Goal: Task Accomplishment & Management: Manage account settings

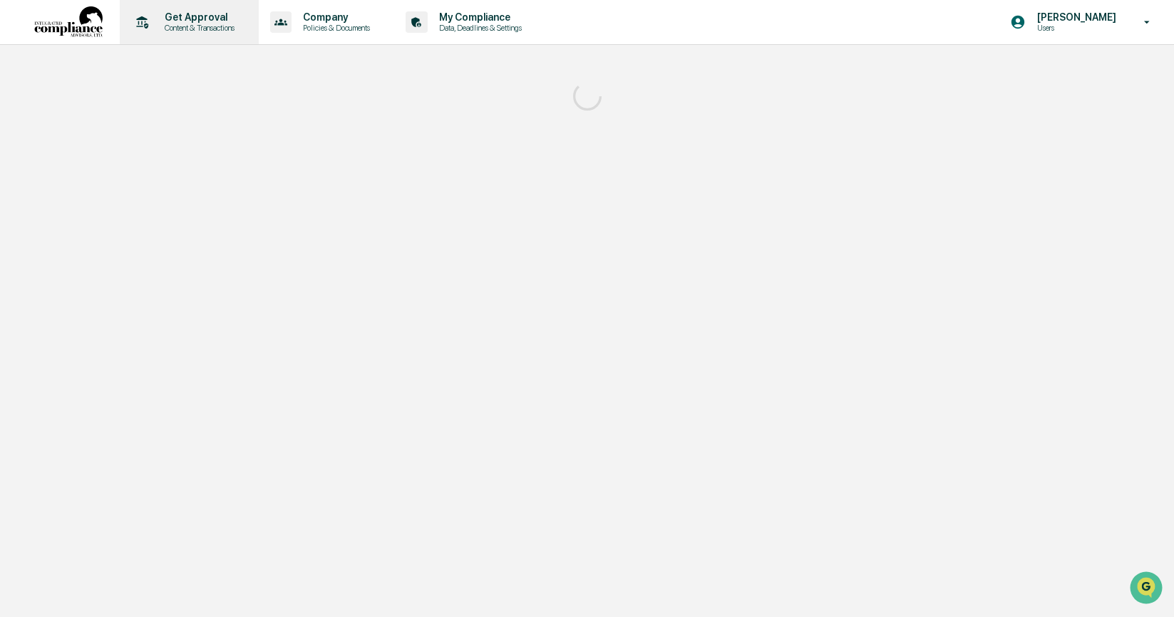
click at [176, 24] on p "Content & Transactions" at bounding box center [197, 28] width 88 height 10
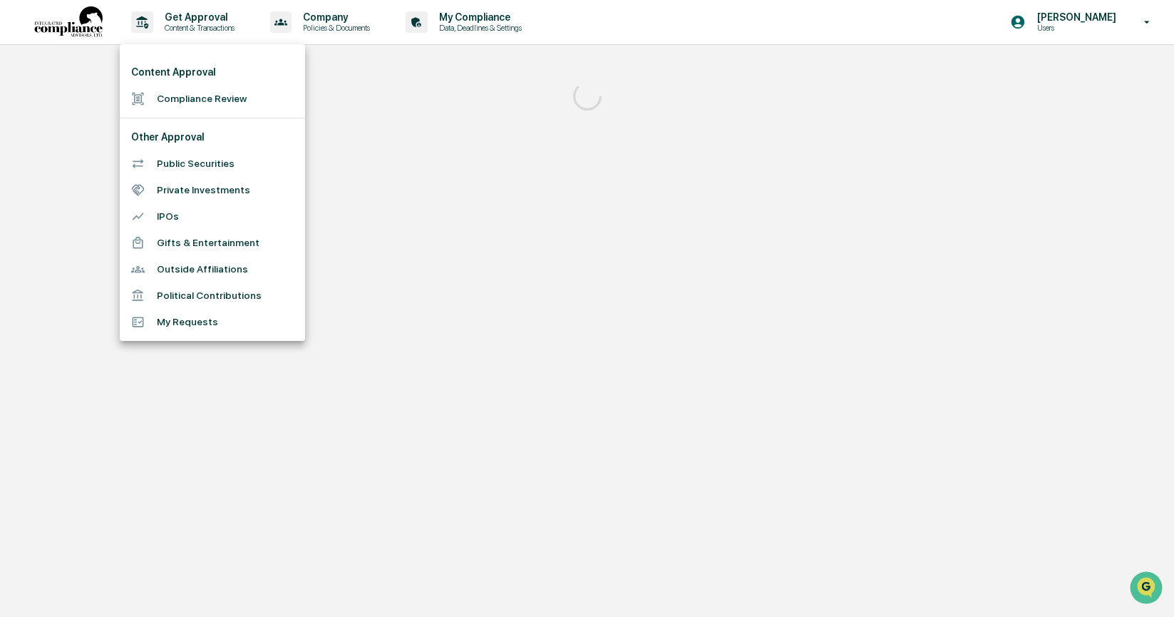
click at [384, 27] on div at bounding box center [587, 308] width 1174 height 617
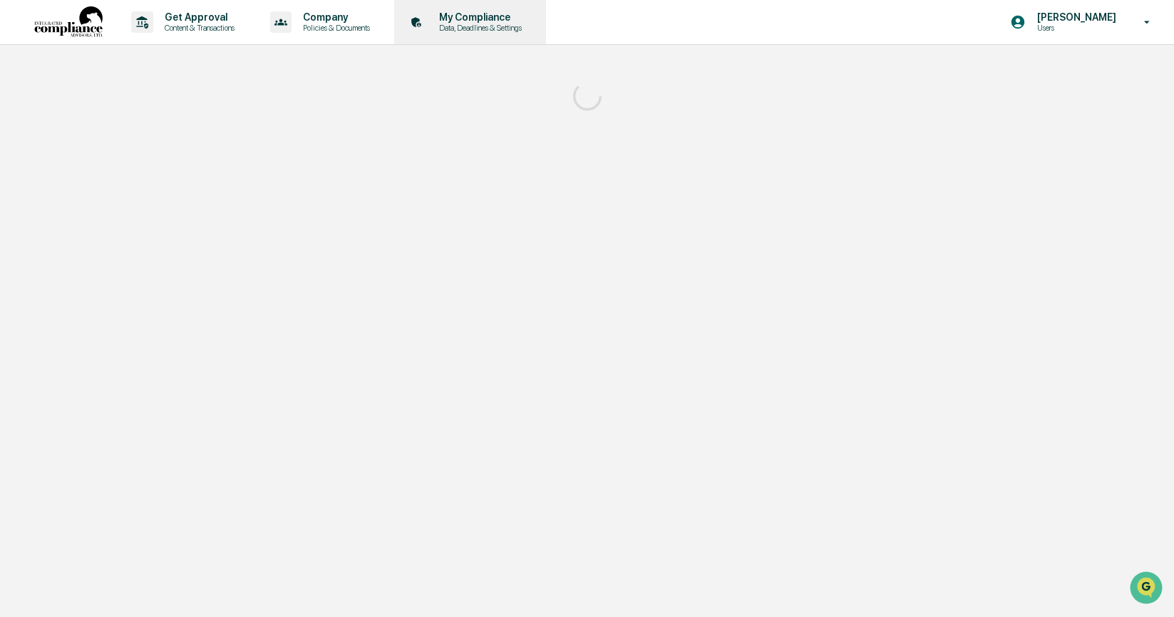
click at [428, 14] on icon at bounding box center [417, 22] width 22 height 22
click at [428, 20] on icon at bounding box center [417, 22] width 22 height 22
click at [511, 25] on p "Data, Deadlines & Settings" at bounding box center [478, 28] width 101 height 10
click at [529, 24] on p "Data, Deadlines & Settings" at bounding box center [478, 28] width 101 height 10
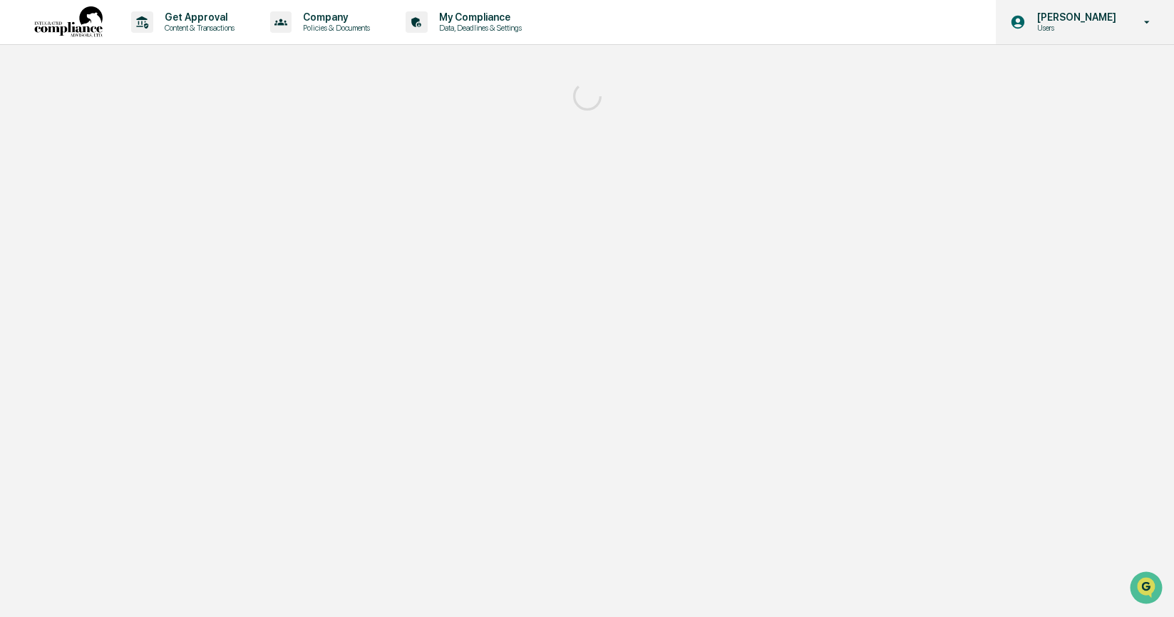
click at [1093, 25] on p "Users" at bounding box center [1075, 28] width 98 height 10
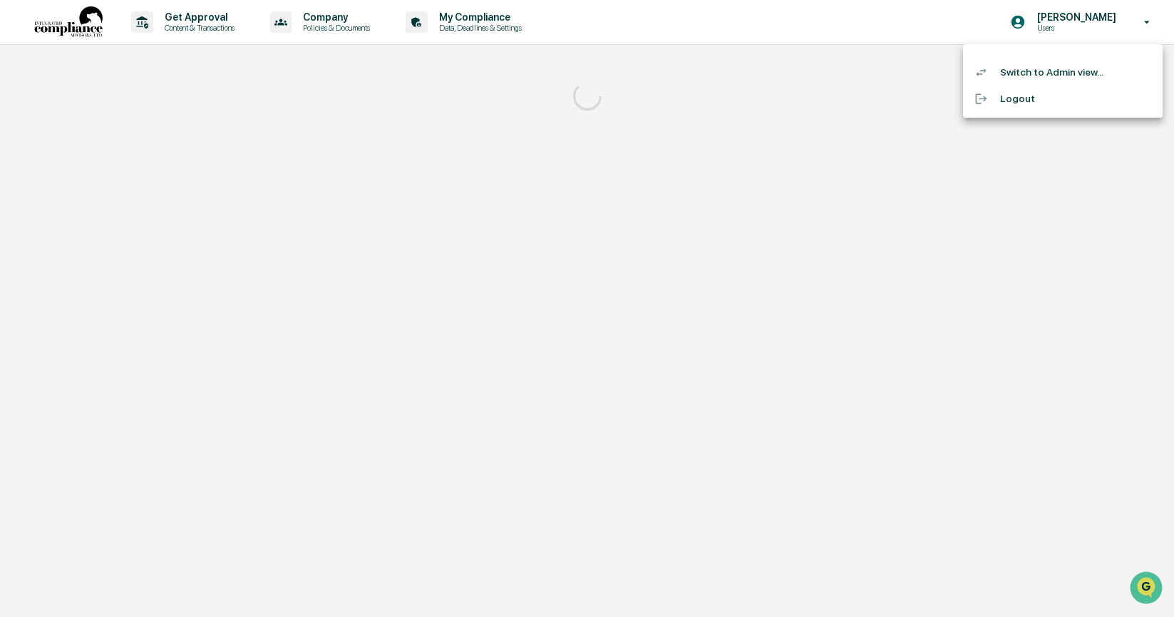
click at [1101, 75] on li "Switch to Admin view..." at bounding box center [1063, 72] width 200 height 26
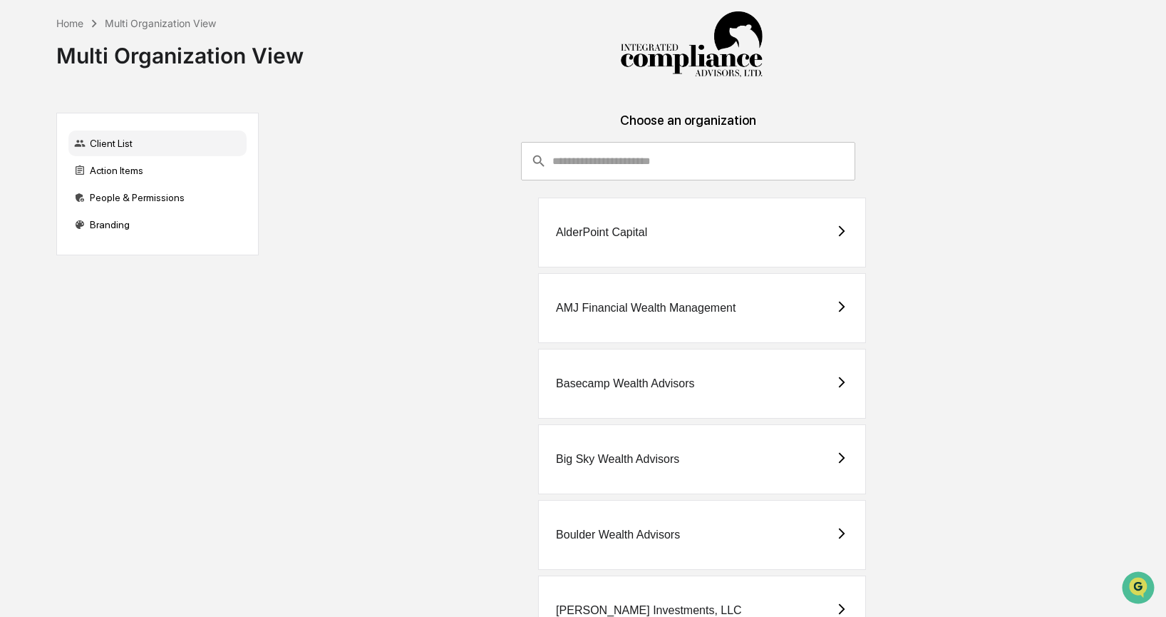
click at [754, 228] on div "AlderPoint Capital" at bounding box center [702, 232] width 328 height 70
